Goal: Task Accomplishment & Management: Use online tool/utility

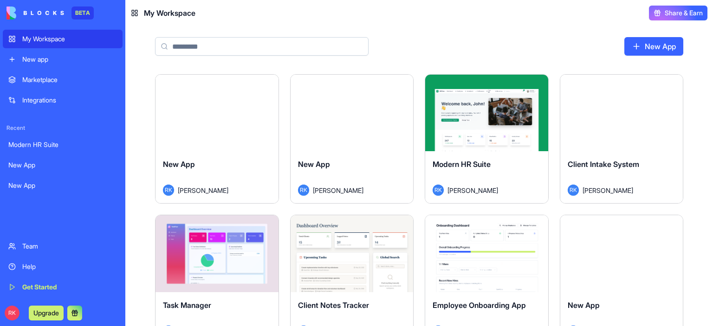
click at [359, 113] on button "Launch" at bounding box center [352, 113] width 70 height 19
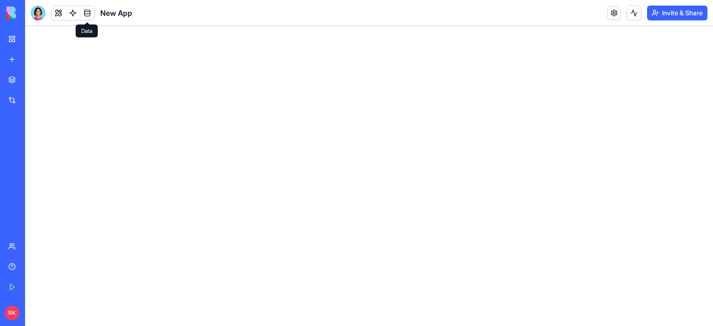
click at [88, 12] on link at bounding box center [87, 13] width 14 height 14
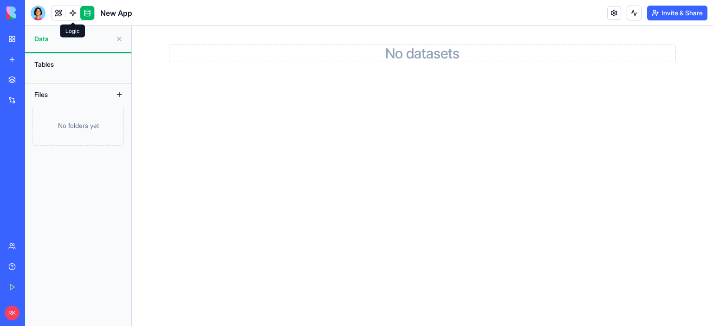
click at [74, 10] on link at bounding box center [73, 13] width 14 height 14
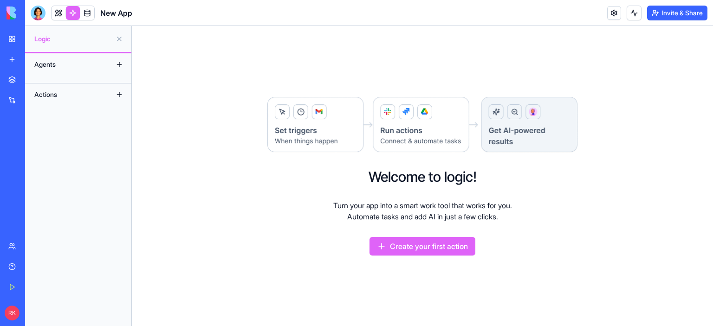
click at [118, 63] on button at bounding box center [119, 64] width 15 height 15
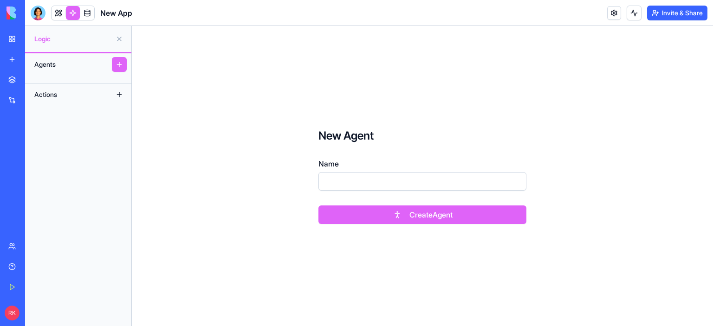
click at [117, 93] on button at bounding box center [119, 94] width 15 height 15
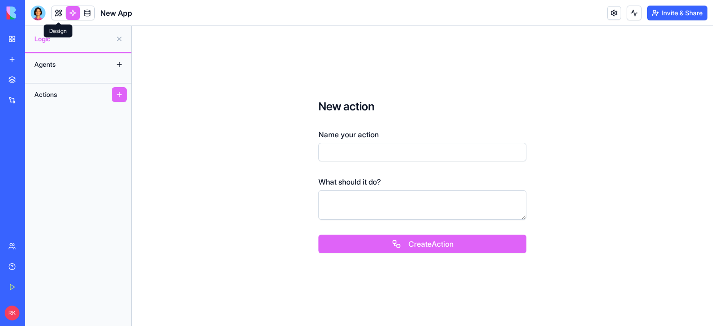
click at [54, 14] on link at bounding box center [59, 13] width 14 height 14
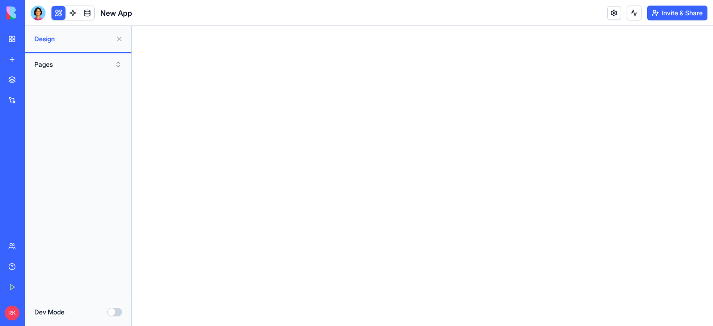
click at [114, 311] on button "Dev Mode" at bounding box center [114, 312] width 15 height 8
click at [40, 42] on span "Design" at bounding box center [72, 38] width 77 height 9
click at [34, 101] on div "Integrations" at bounding box center [28, 100] width 12 height 9
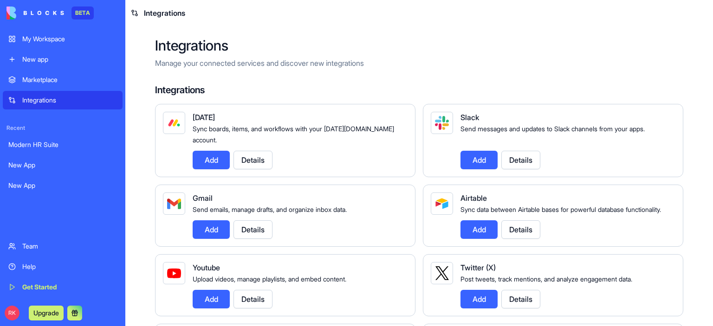
click at [36, 39] on div "My Workspace" at bounding box center [69, 38] width 95 height 9
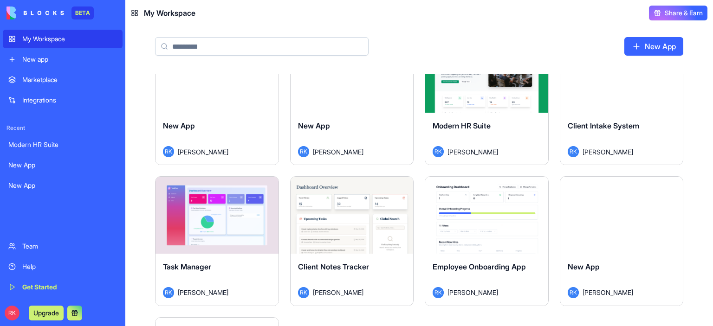
scroll to position [46, 0]
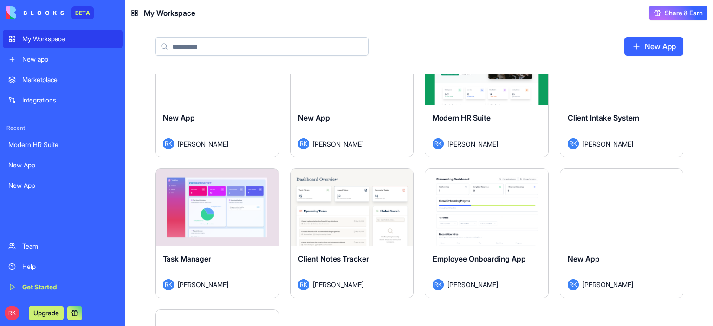
click at [32, 79] on div "Marketplace" at bounding box center [69, 79] width 95 height 9
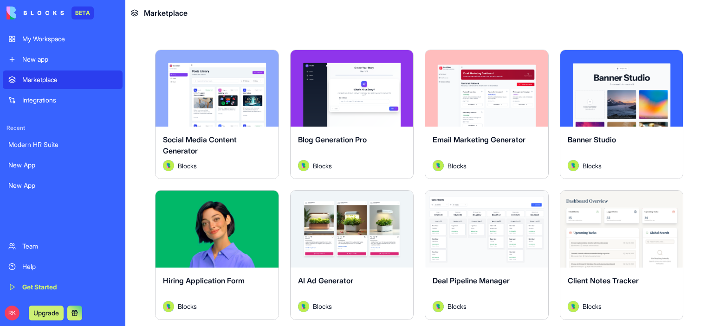
scroll to position [186, 0]
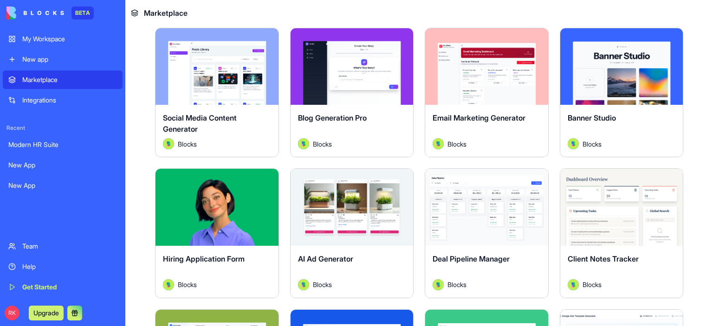
click at [42, 104] on div "Integrations" at bounding box center [69, 100] width 95 height 9
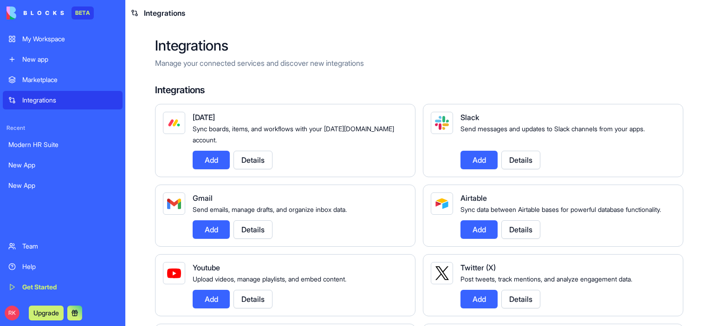
click at [26, 284] on div "Get Started" at bounding box center [69, 287] width 95 height 9
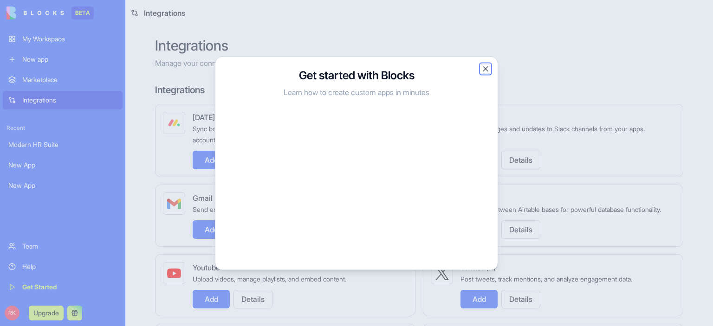
click at [484, 69] on button "Close" at bounding box center [485, 68] width 9 height 9
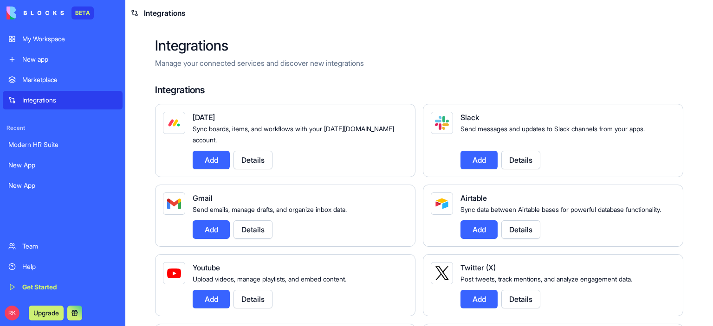
click at [51, 38] on div "My Workspace" at bounding box center [69, 38] width 95 height 9
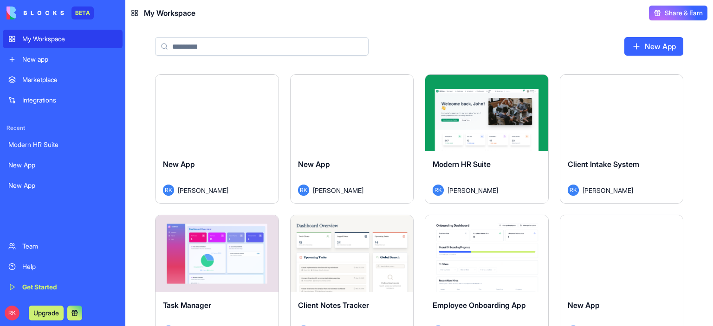
click at [405, 84] on html "BETA My Workspace New app Marketplace Integrations Recent Modern HR Suite New A…" at bounding box center [356, 163] width 713 height 326
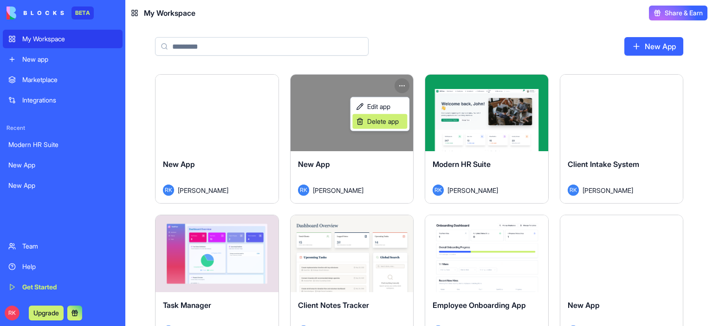
click at [387, 122] on span "Delete app" at bounding box center [383, 121] width 32 height 9
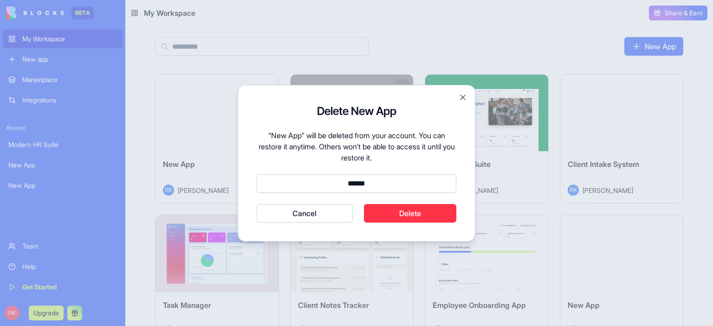
type input "******"
click at [416, 213] on button "Delete" at bounding box center [410, 213] width 93 height 19
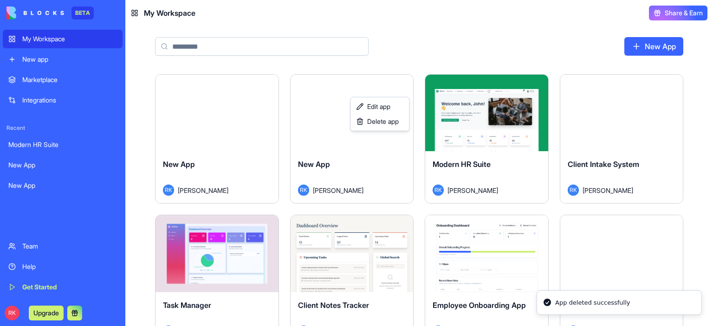
click at [429, 46] on html "BETA My Workspace New app Marketplace Integrations Recent Modern HR Suite New A…" at bounding box center [356, 163] width 713 height 326
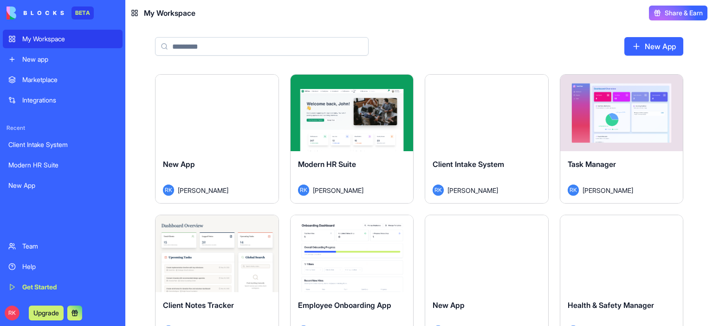
scroll to position [139, 0]
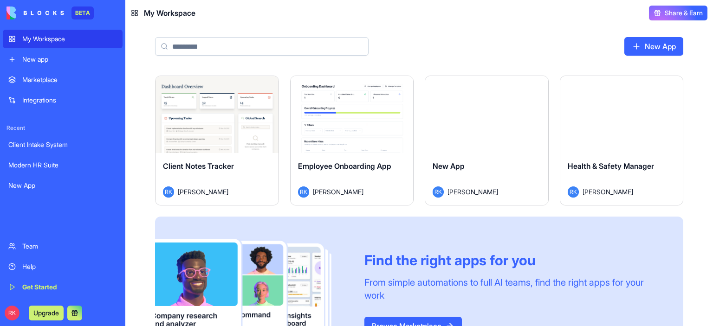
click at [633, 165] on span "Health & Safety Manager" at bounding box center [611, 165] width 86 height 9
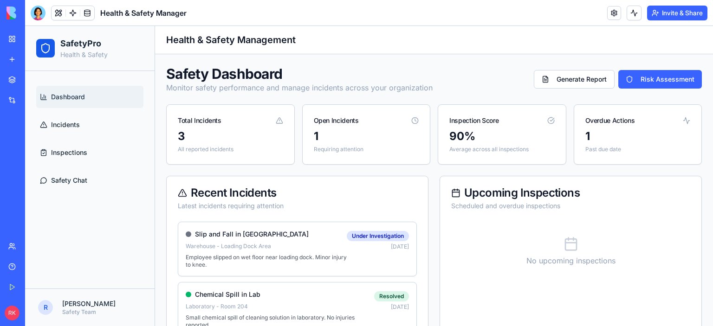
click at [390, 64] on div "Safety Dashboard Monitor safety performance and manage incidents across your or…" at bounding box center [434, 307] width 558 height 507
click at [28, 146] on div "Client Intake System" at bounding box center [21, 144] width 26 height 9
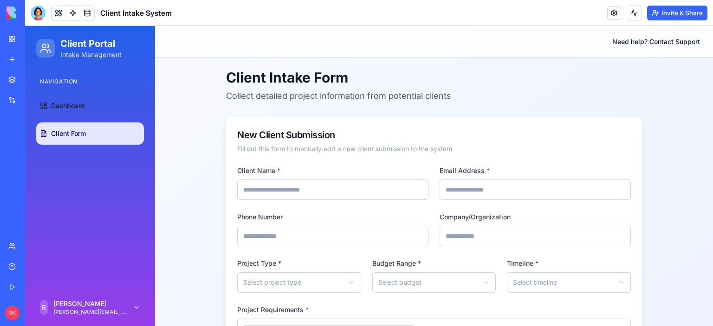
click at [288, 190] on input "Client Name *" at bounding box center [332, 190] width 191 height 20
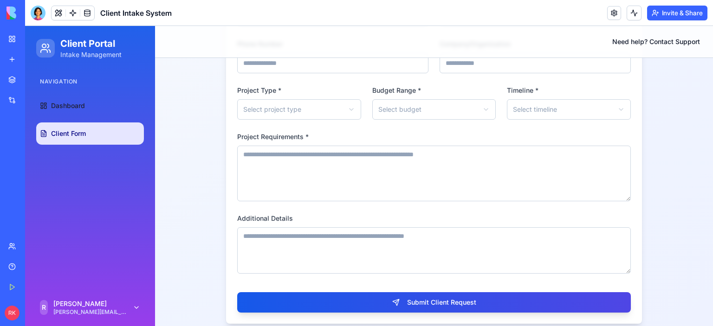
scroll to position [181, 0]
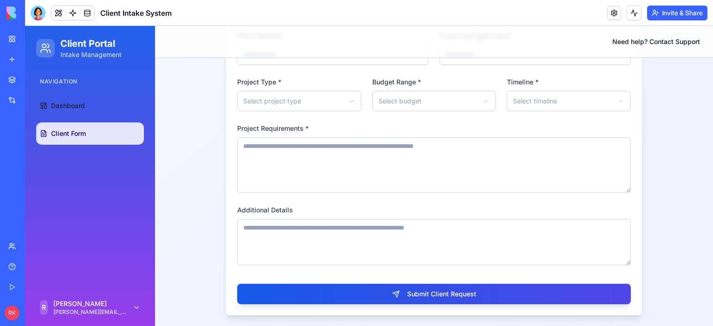
click at [481, 99] on html "**********" at bounding box center [369, 86] width 688 height 482
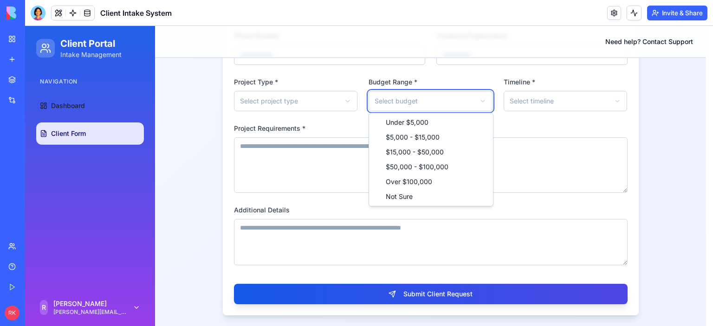
click at [481, 99] on html "**********" at bounding box center [369, 86] width 688 height 482
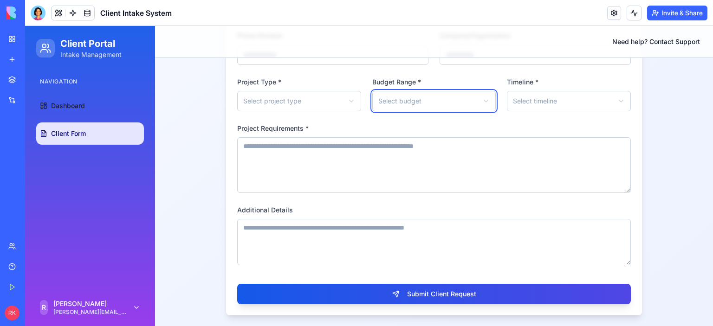
scroll to position [0, 0]
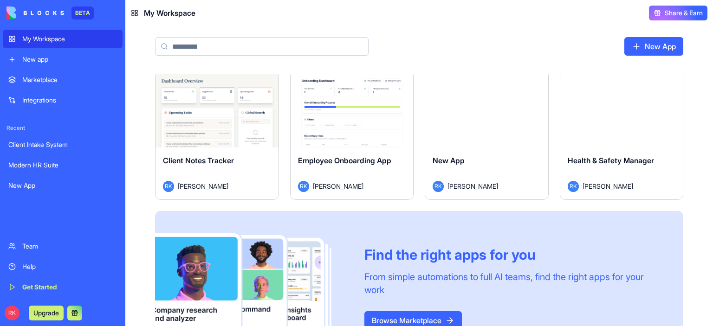
scroll to position [98, 0]
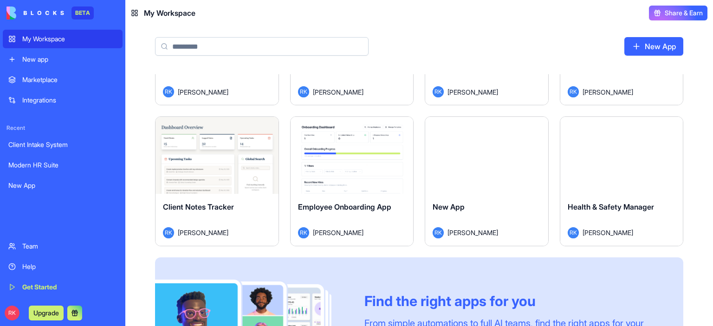
click at [326, 180] on div "Launch" at bounding box center [351, 155] width 123 height 77
